Goal: Information Seeking & Learning: Learn about a topic

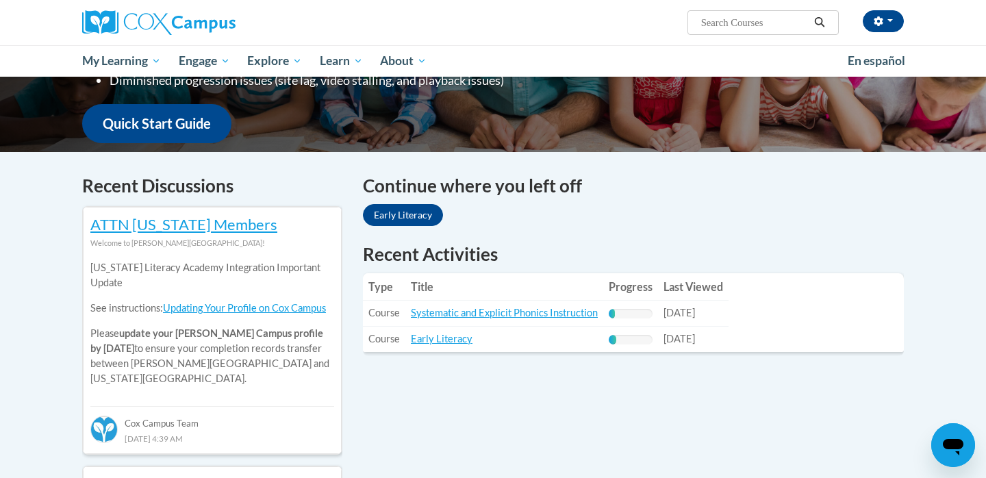
scroll to position [329, 0]
click at [886, 23] on button "button" at bounding box center [883, 21] width 41 height 22
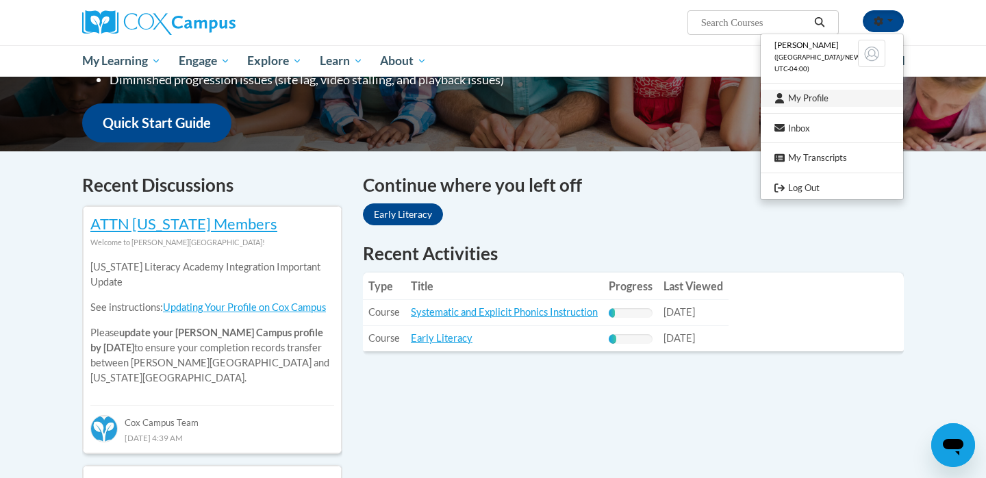
click at [805, 101] on link "My Profile" at bounding box center [832, 98] width 142 height 17
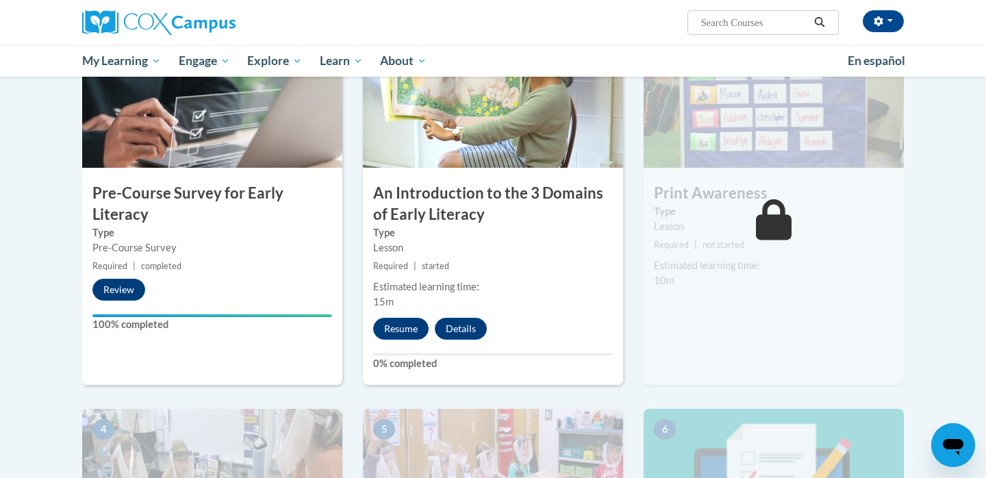
scroll to position [329, 0]
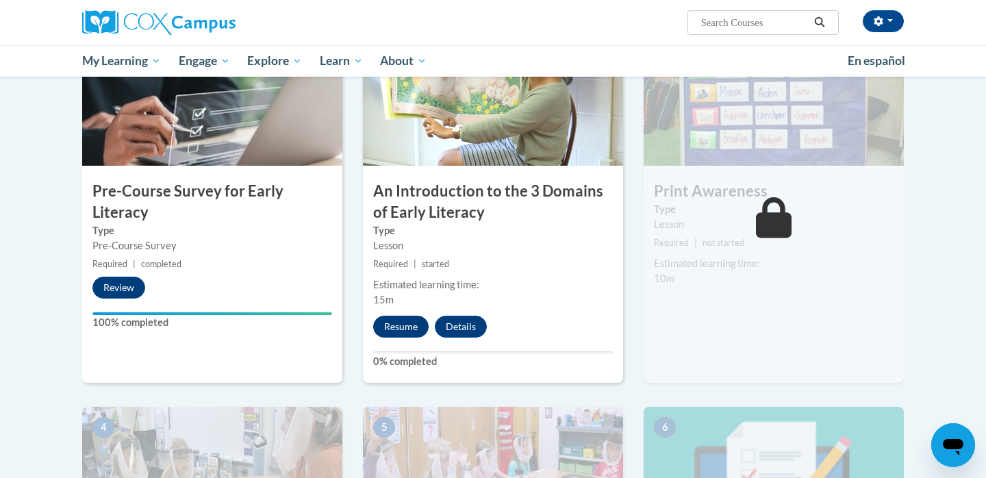
click at [393, 320] on button "Resume" at bounding box center [400, 327] width 55 height 22
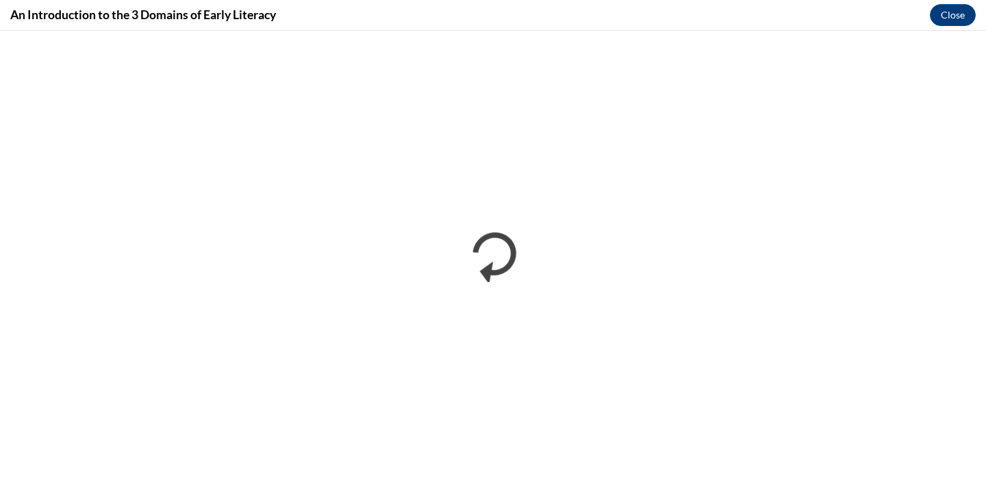
scroll to position [0, 0]
